Goal: Find contact information: Find contact information

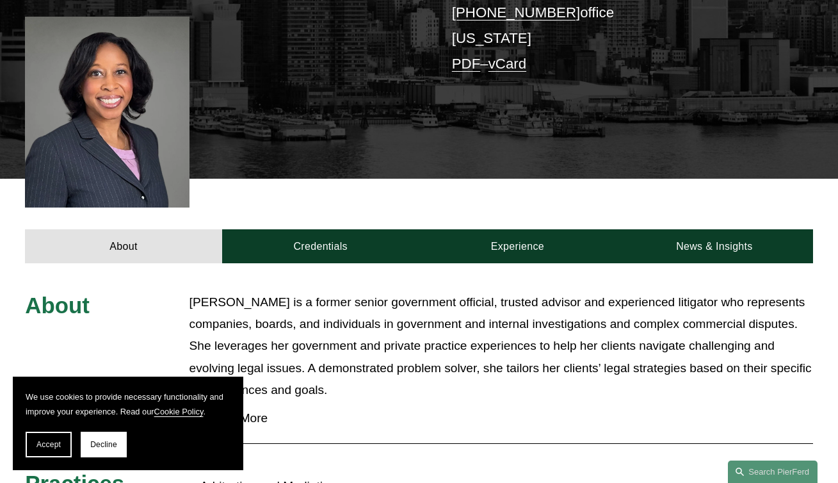
scroll to position [328, 0]
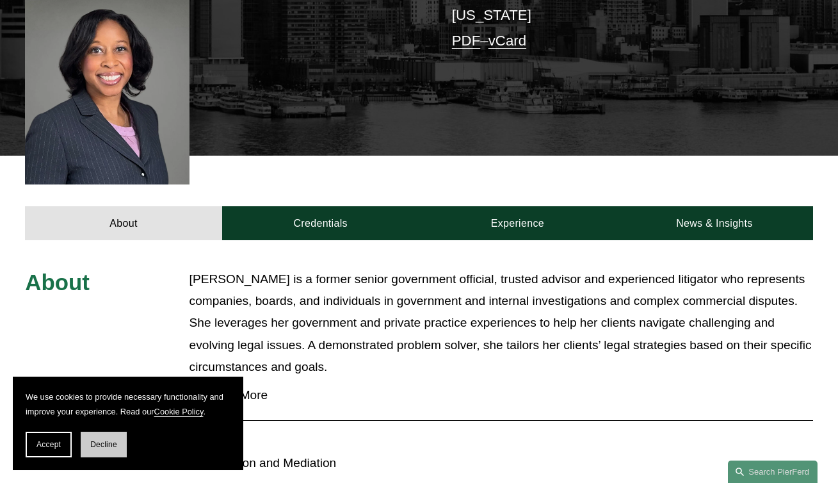
click at [87, 451] on button "Decline" at bounding box center [104, 445] width 46 height 26
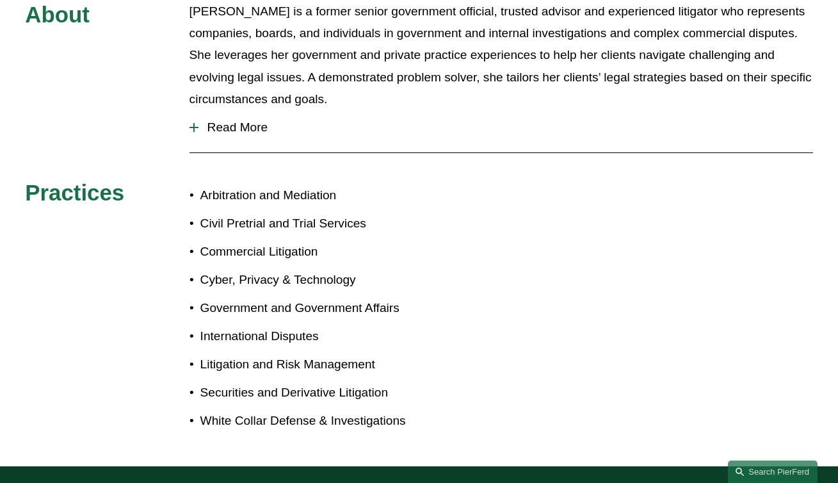
scroll to position [417, 0]
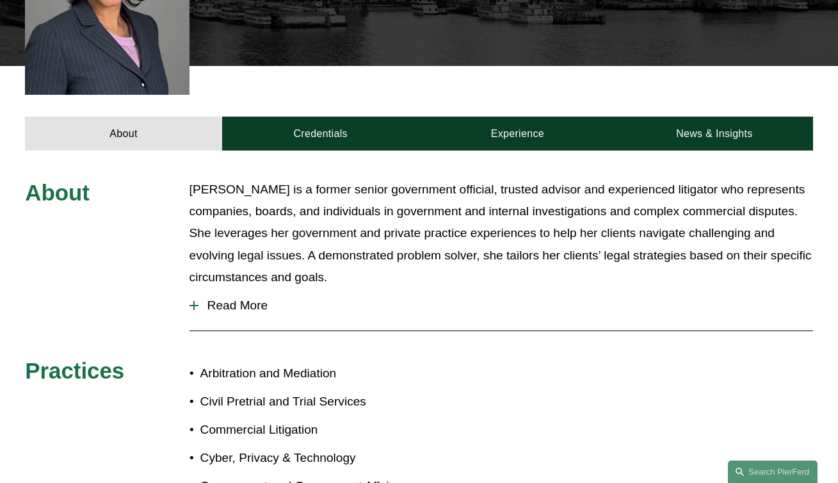
click at [245, 298] on span "Read More" at bounding box center [506, 305] width 615 height 14
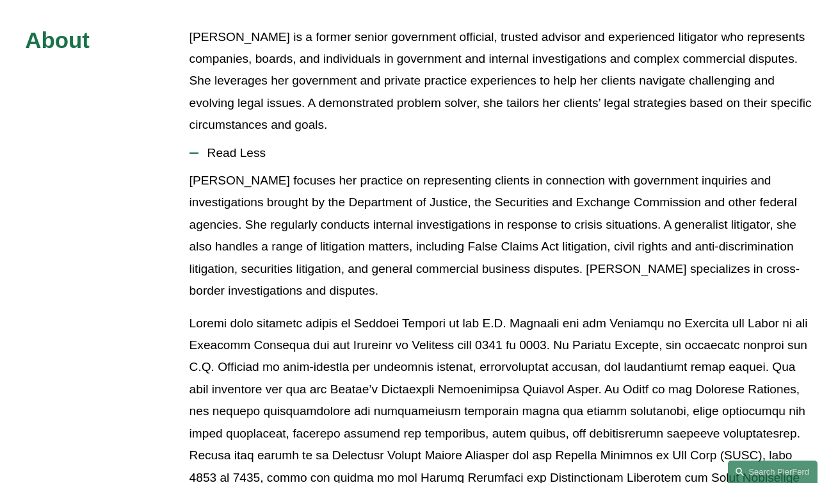
scroll to position [1365, 0]
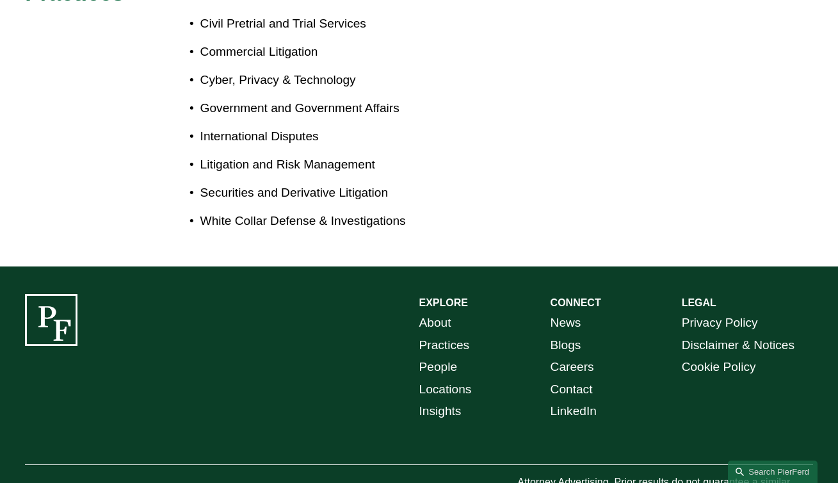
click at [451, 378] on link "Locations" at bounding box center [445, 389] width 53 height 22
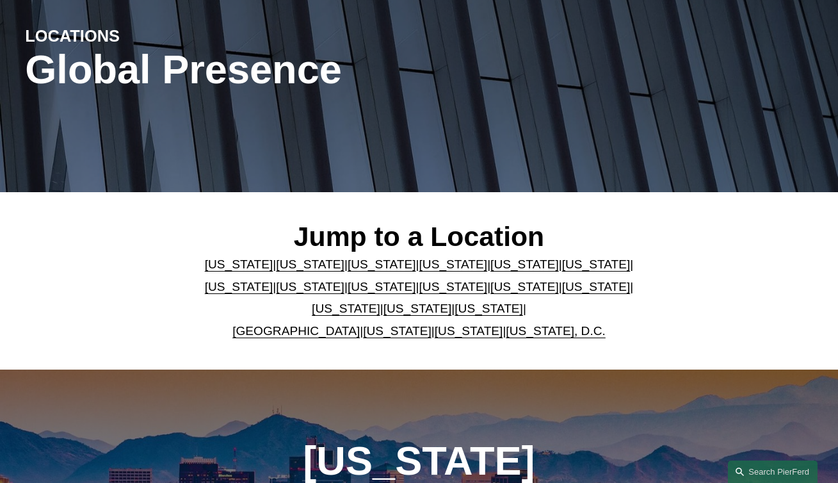
scroll to position [227, 0]
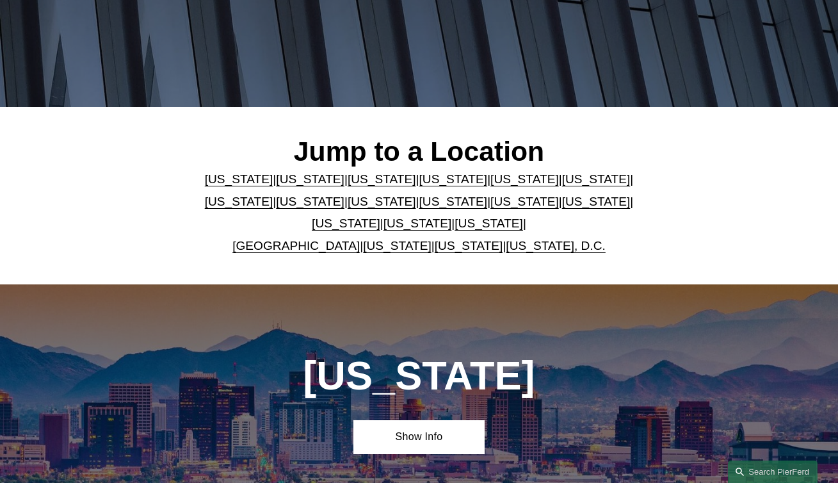
click at [490, 208] on link "[US_STATE]" at bounding box center [524, 201] width 69 height 13
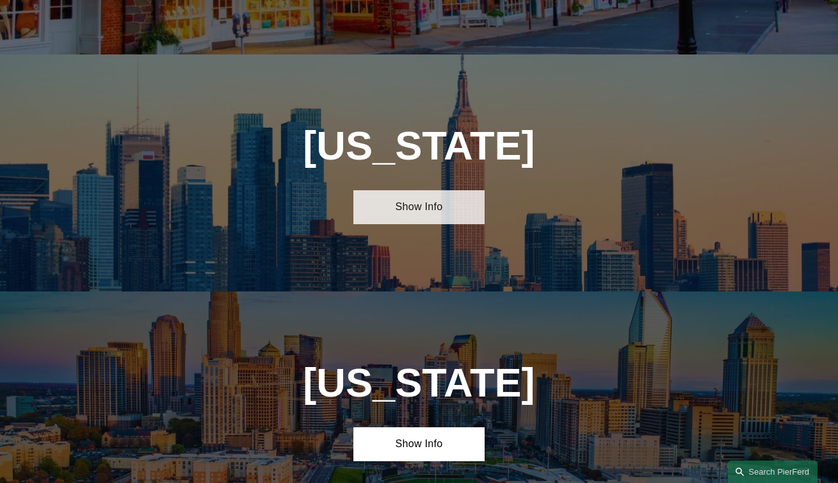
click at [391, 190] on link "Show Info" at bounding box center [418, 207] width 131 height 34
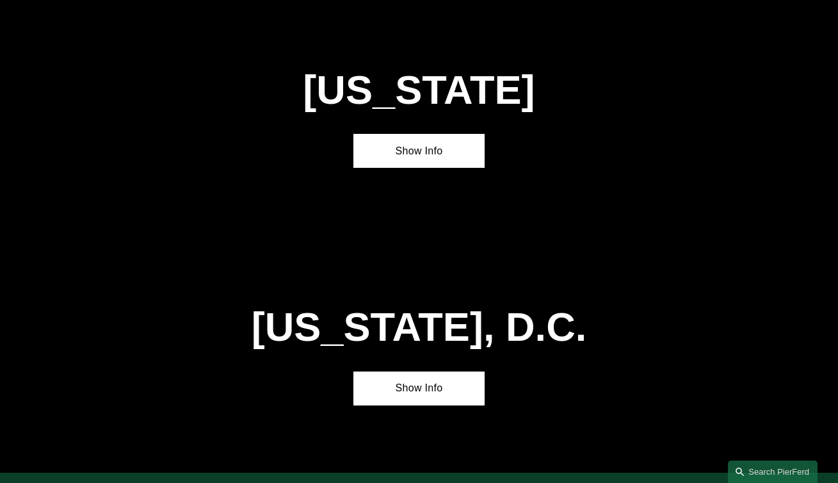
scroll to position [4614, 0]
